Goal: Find specific page/section: Find specific page/section

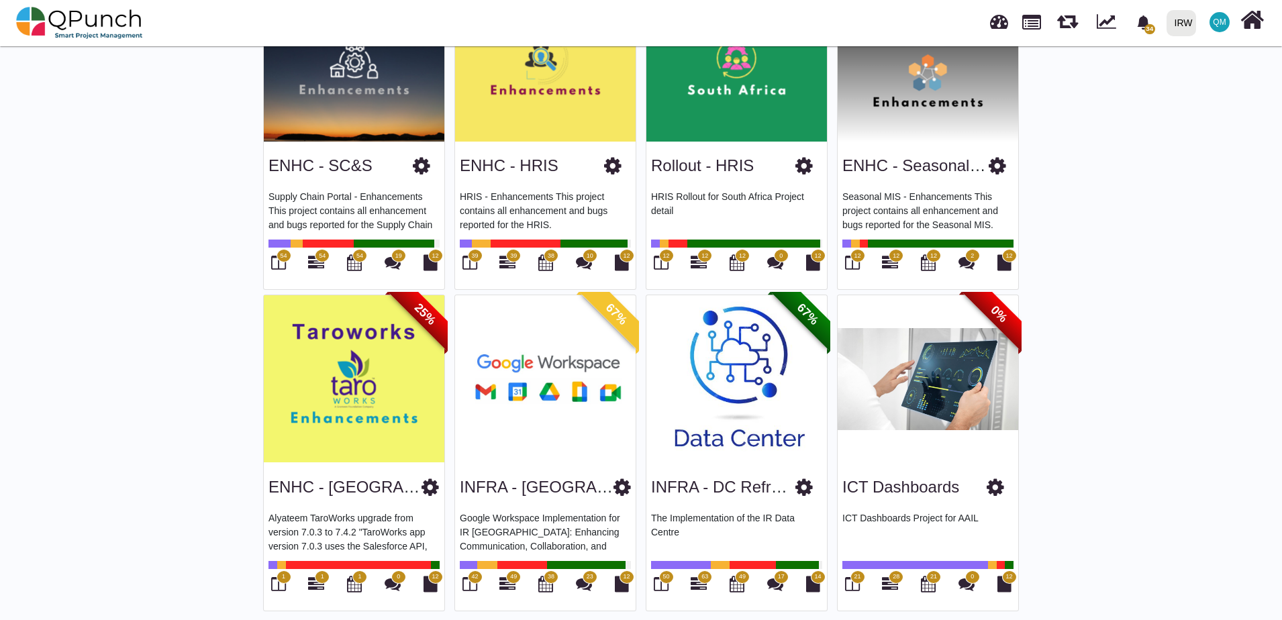
scroll to position [500, 0]
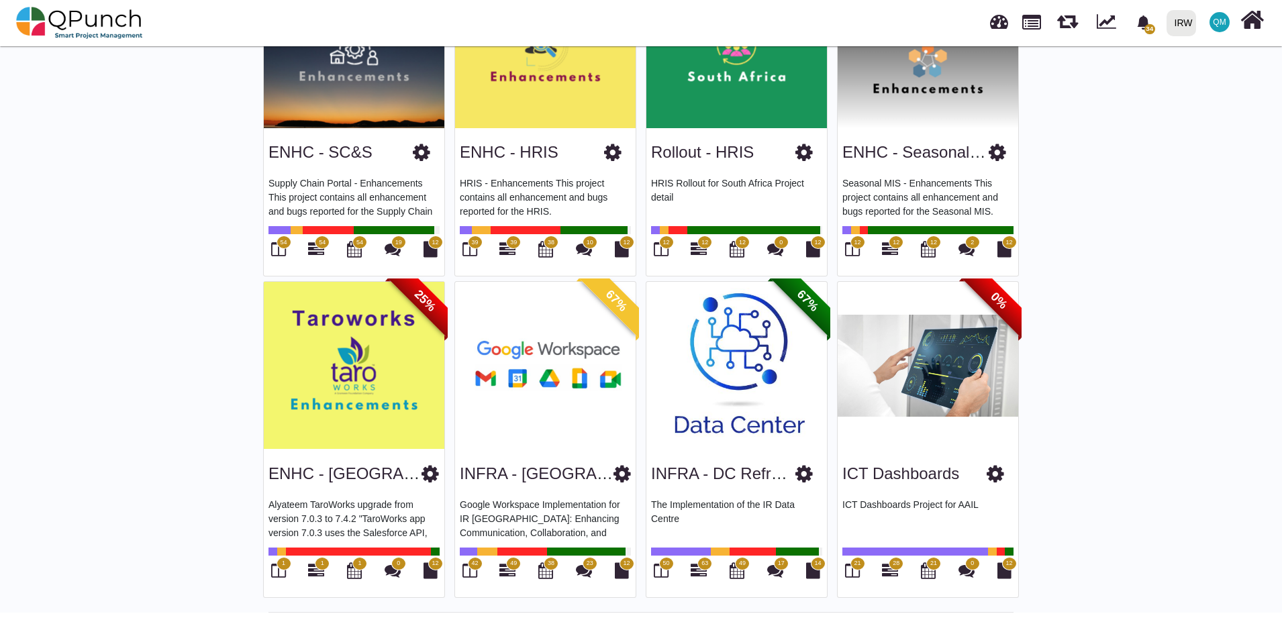
click at [898, 454] on div "ICT Dashboards" at bounding box center [927, 471] width 171 height 34
click at [891, 569] on icon at bounding box center [890, 571] width 16 height 16
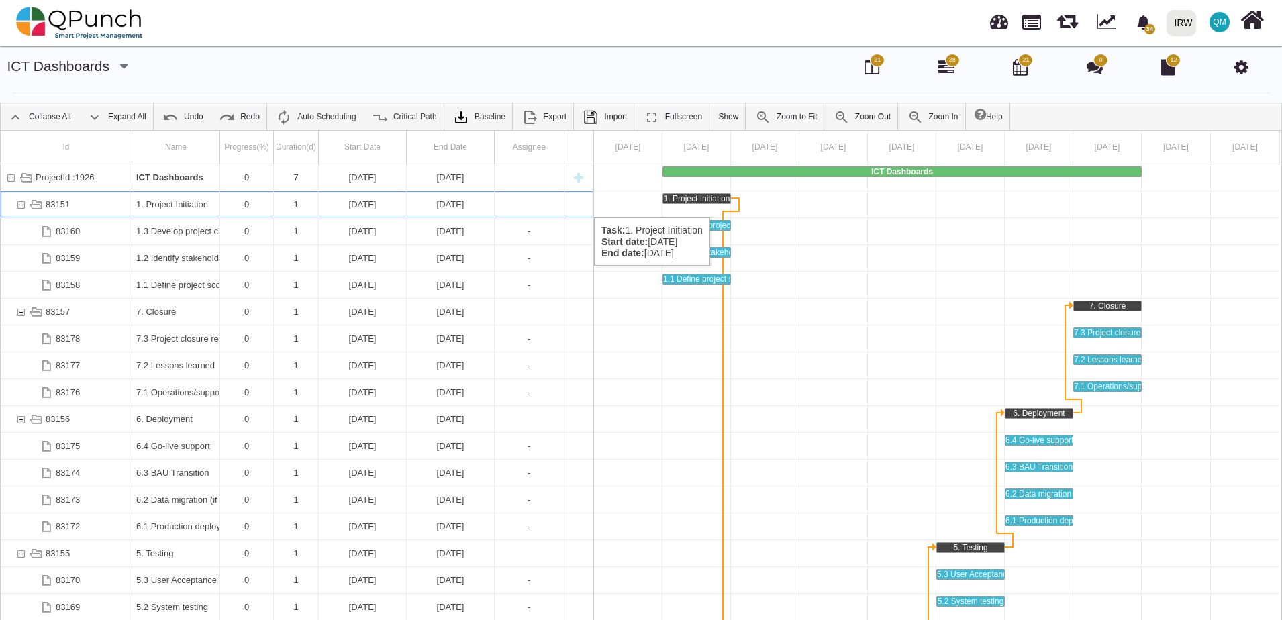
click at [159, 204] on div "1. Project Initiation" at bounding box center [175, 204] width 79 height 26
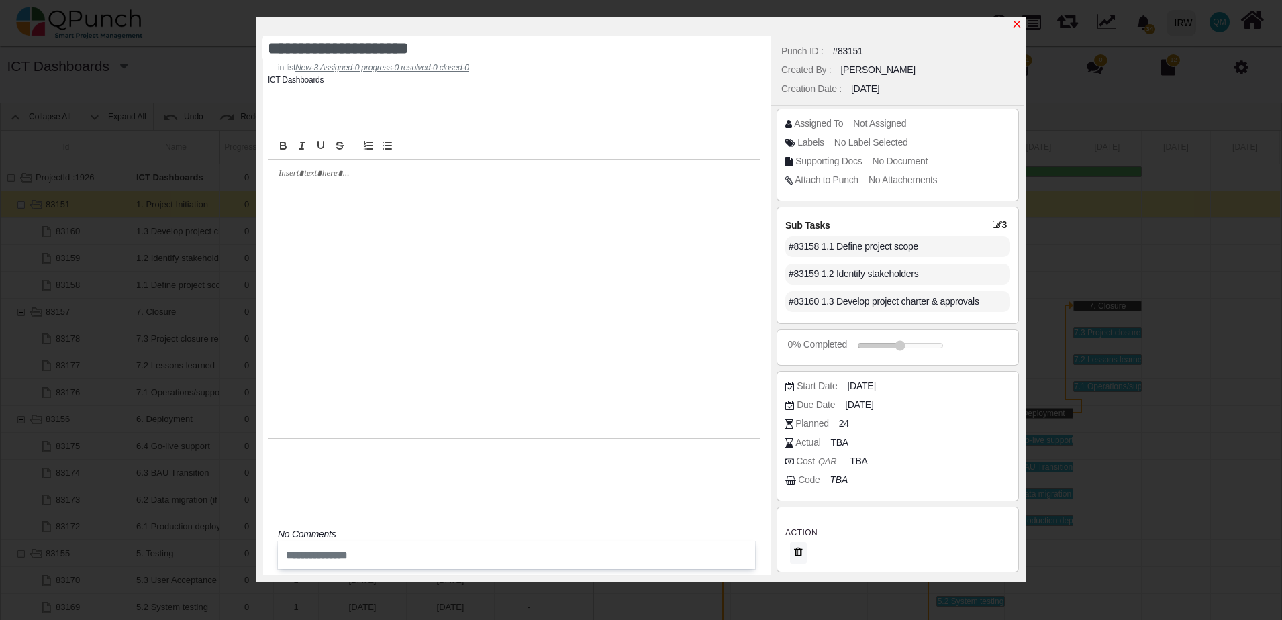
click at [1016, 26] on icon "x" at bounding box center [1017, 24] width 7 height 7
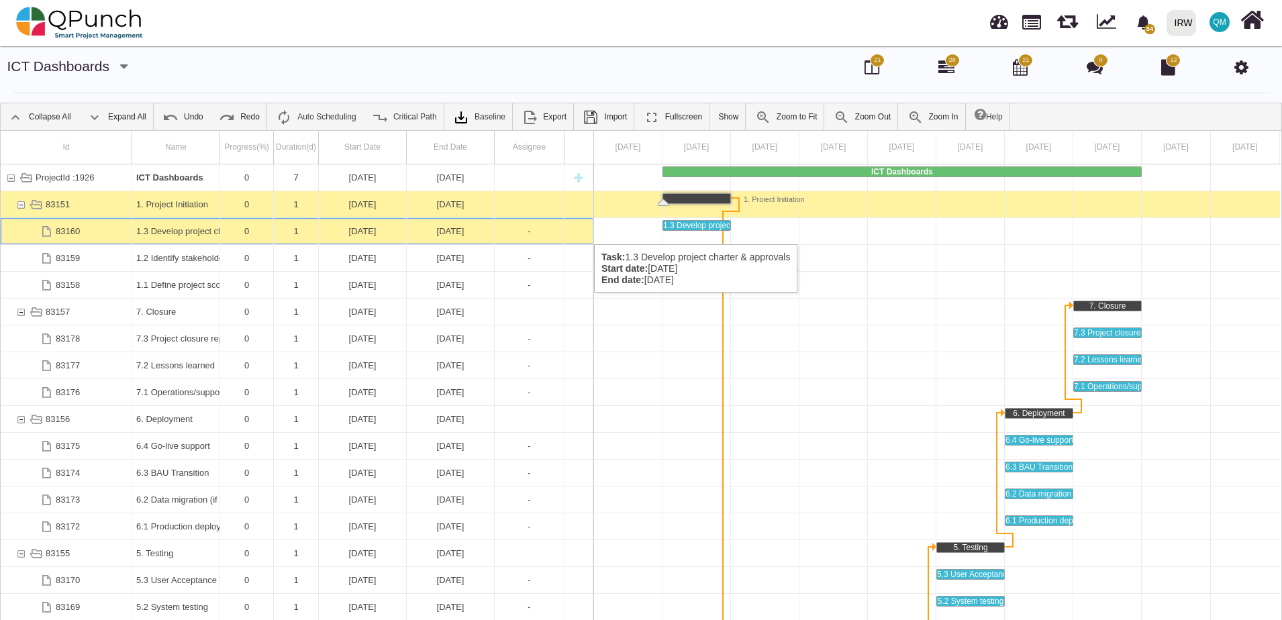
click at [187, 231] on div "1.3 Develop project charter & approvals" at bounding box center [175, 231] width 79 height 26
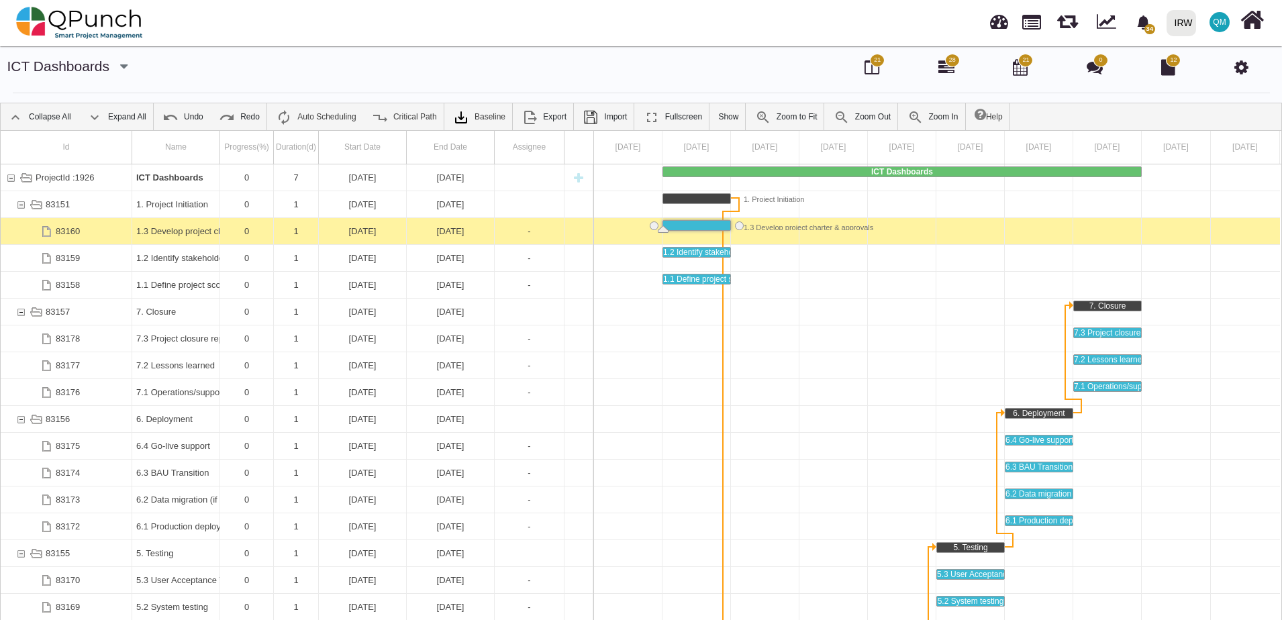
click at [187, 231] on div "1.3 Develop project charter & approvals" at bounding box center [175, 231] width 79 height 26
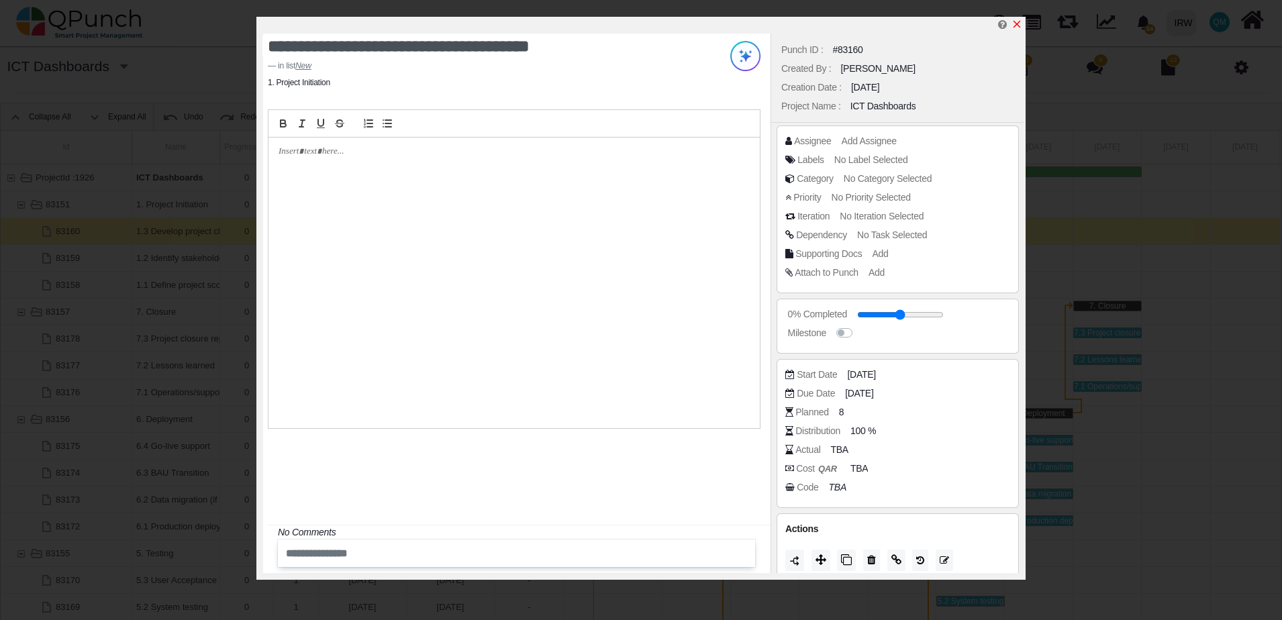
click at [1020, 25] on icon "x" at bounding box center [1017, 24] width 11 height 11
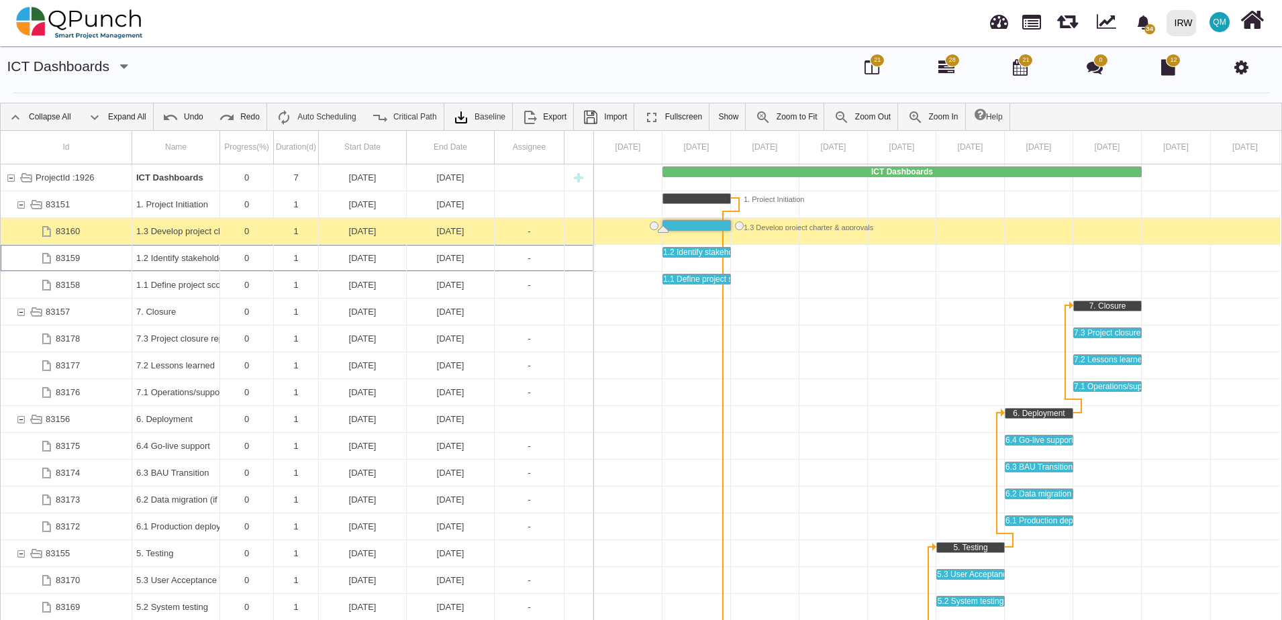
click at [198, 255] on div "1.2 Identify stakeholders" at bounding box center [175, 258] width 79 height 26
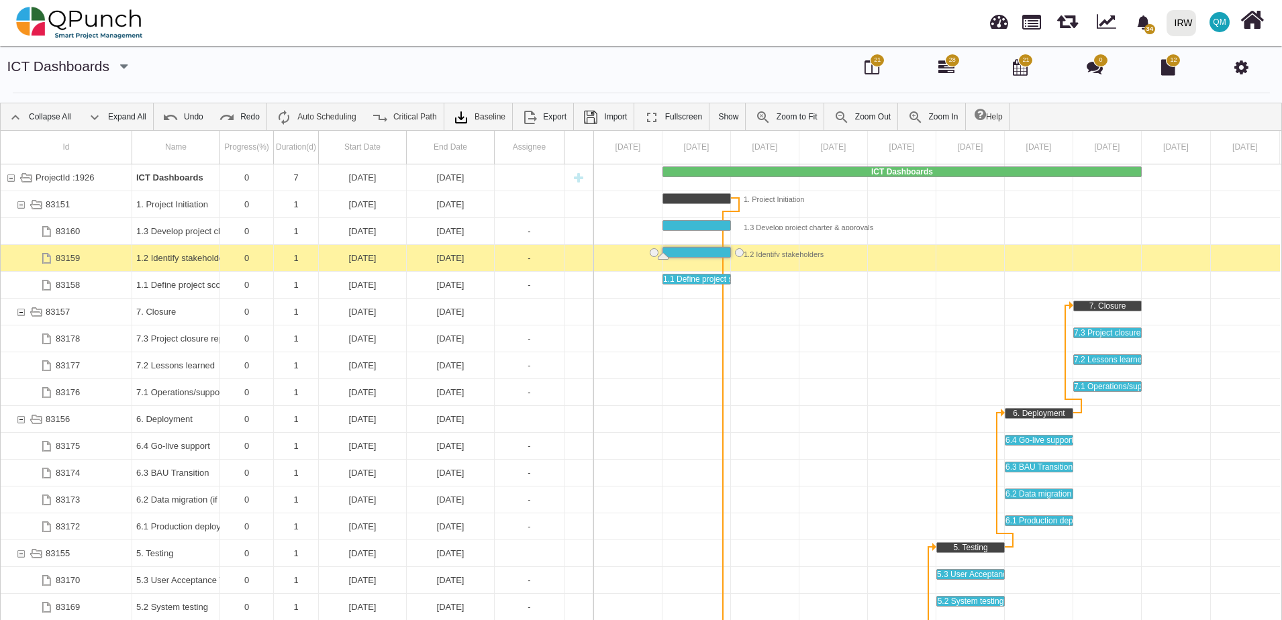
click at [198, 255] on div "1.2 Identify stakeholders" at bounding box center [175, 258] width 79 height 26
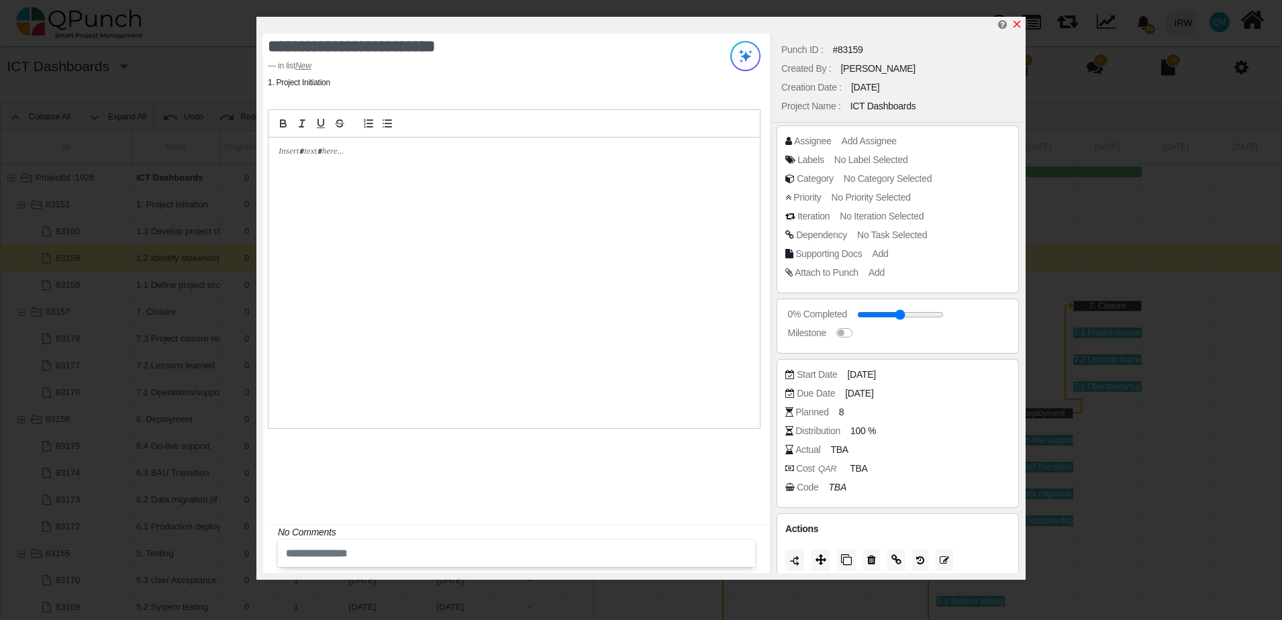
click at [1018, 26] on icon "x" at bounding box center [1017, 24] width 7 height 7
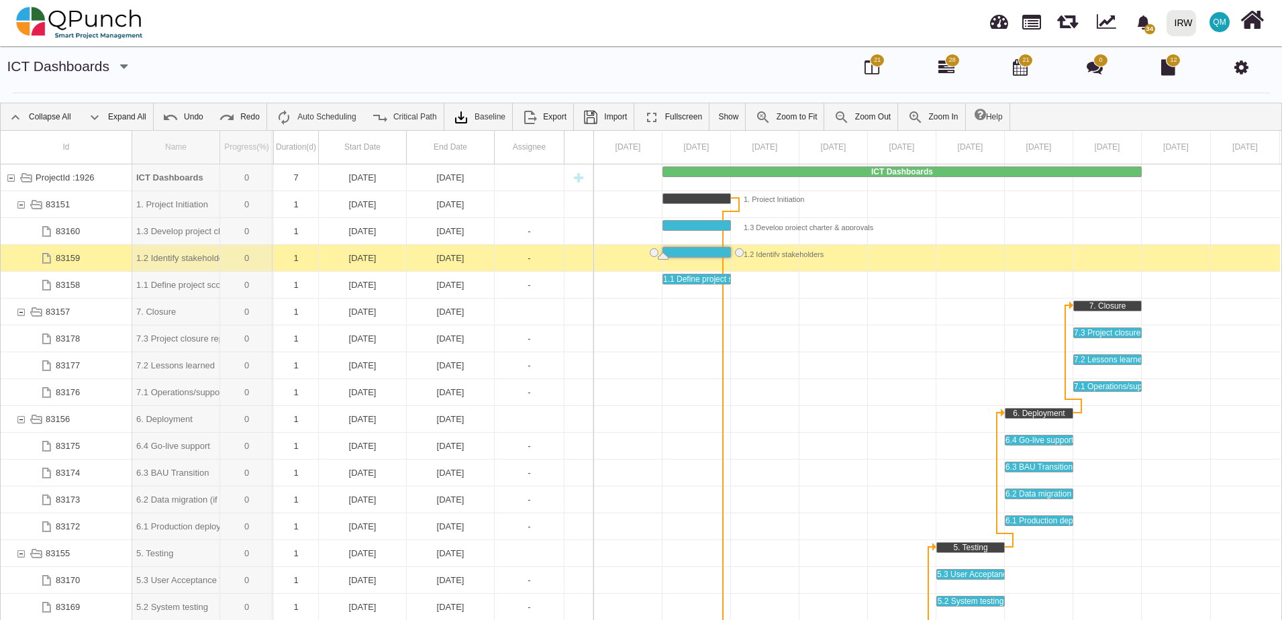
drag, startPoint x: 220, startPoint y: 144, endPoint x: 273, endPoint y: 146, distance: 53.7
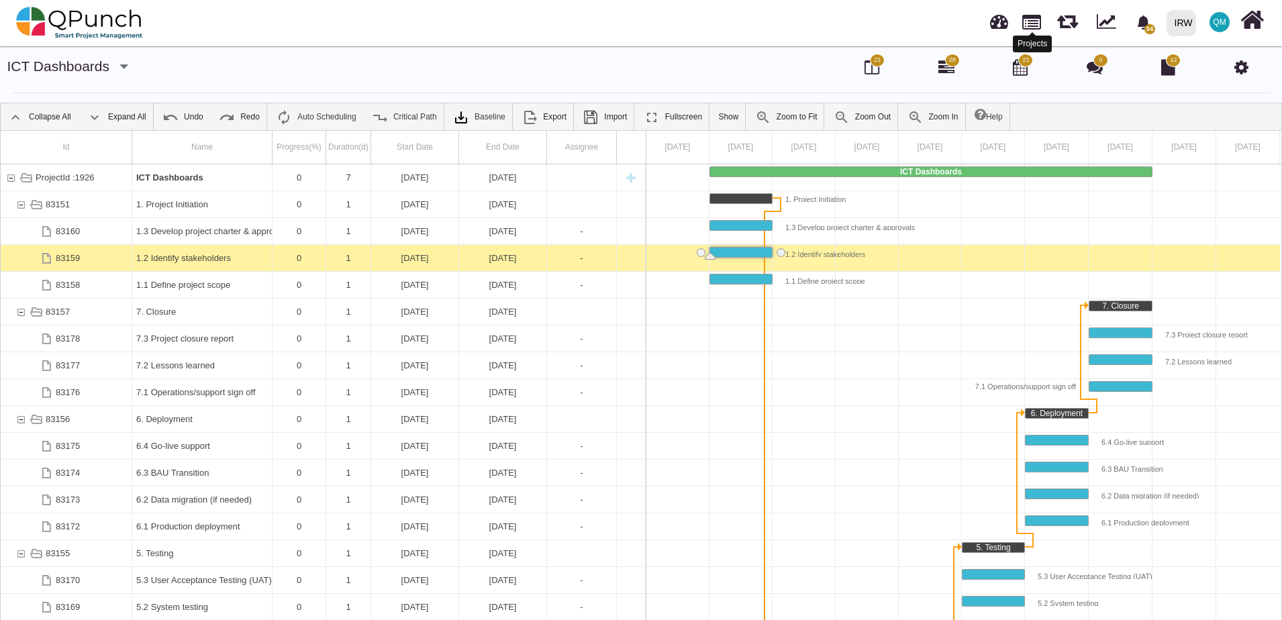
click at [1032, 23] on link at bounding box center [1031, 20] width 19 height 23
